Goal: Task Accomplishment & Management: Manage account settings

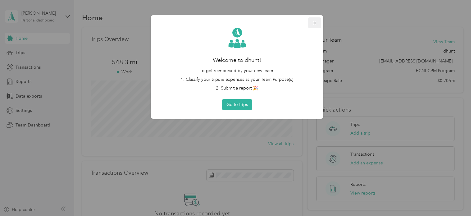
click at [314, 22] on icon "button" at bounding box center [314, 23] width 4 height 4
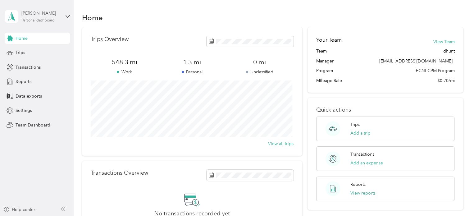
click at [37, 20] on div "Personal dashboard" at bounding box center [37, 21] width 33 height 4
click at [29, 51] on div "Team dashboard" at bounding box center [70, 51] width 122 height 11
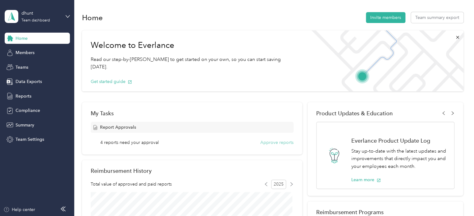
click at [270, 143] on button "Approve reports" at bounding box center [276, 142] width 33 height 7
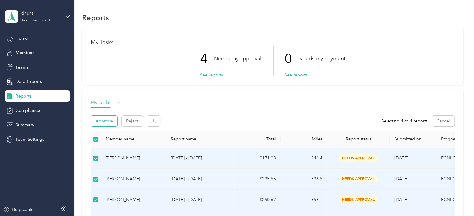
click at [106, 121] on button "Approve" at bounding box center [104, 121] width 26 height 11
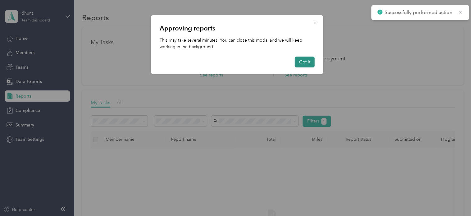
click at [301, 58] on button "Got it" at bounding box center [305, 62] width 20 height 11
